Goal: Information Seeking & Learning: Learn about a topic

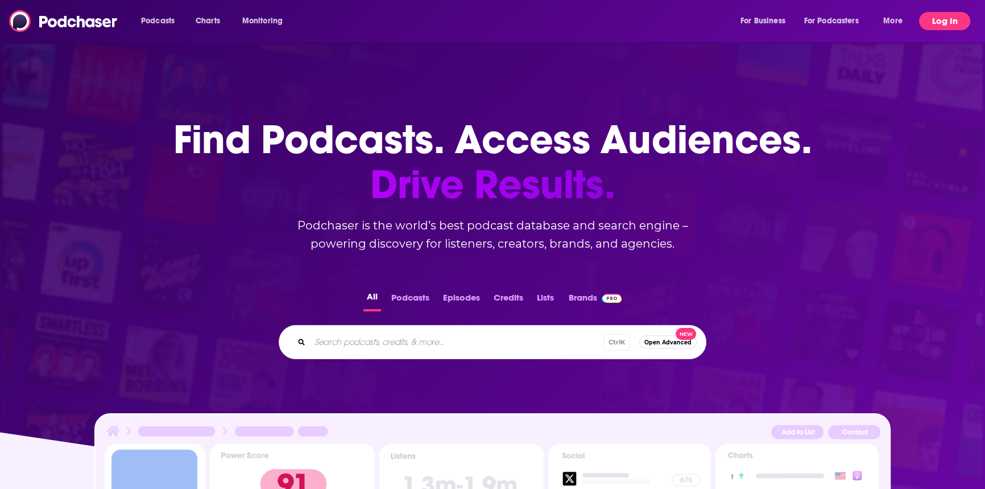
click at [946, 24] on button "Log In" at bounding box center [944, 21] width 51 height 18
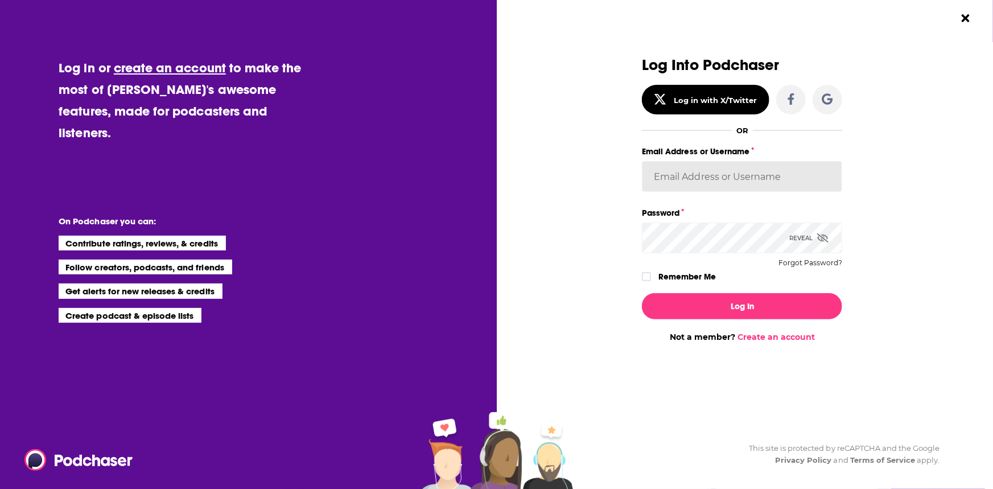
click at [742, 183] on input "Email Address or Username" at bounding box center [742, 176] width 200 height 31
type input "[PERSON_NAME][EMAIL_ADDRESS][PERSON_NAME][DOMAIN_NAME]"
click at [642, 293] on button "Log In" at bounding box center [742, 306] width 200 height 26
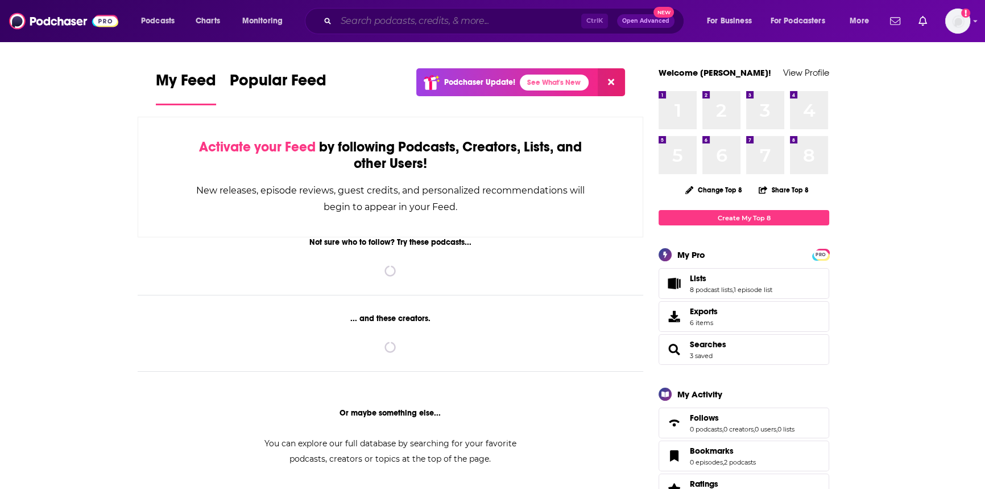
click at [513, 28] on input "Search podcasts, credits, & more..." at bounding box center [458, 21] width 245 height 18
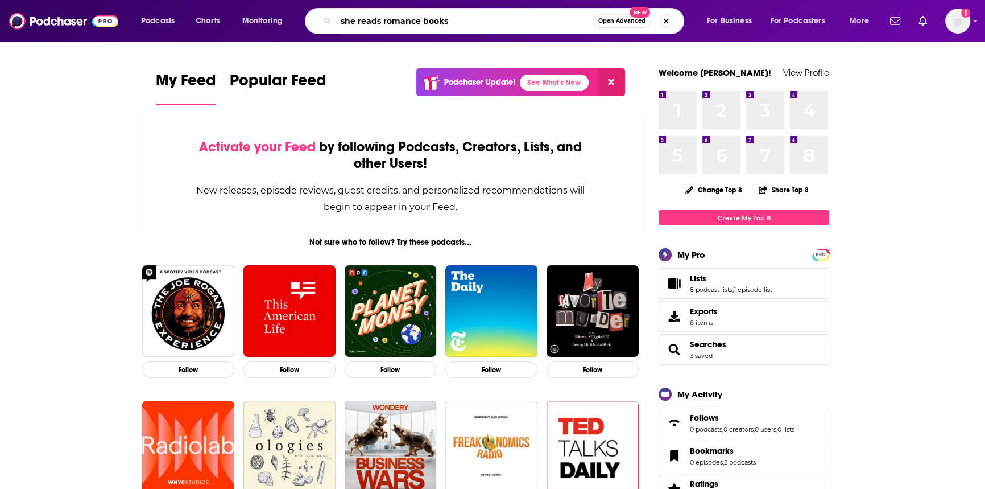
type input "she reads romance books"
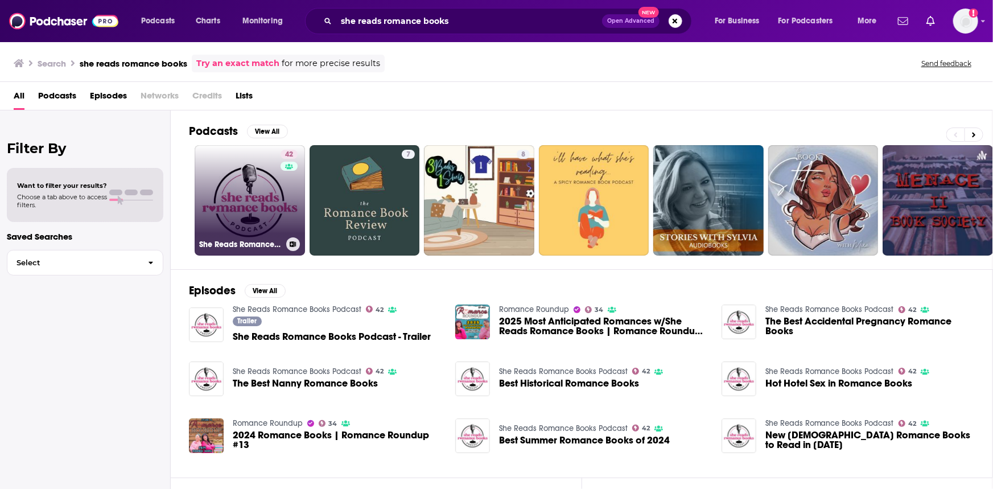
click at [296, 224] on div "42" at bounding box center [290, 194] width 20 height 88
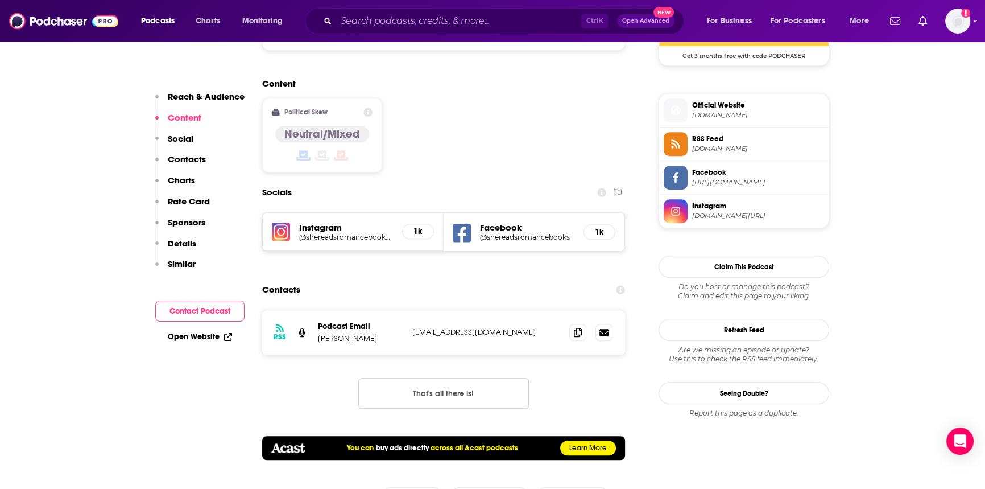
scroll to position [931, 0]
